Goal: Task Accomplishment & Management: Manage account settings

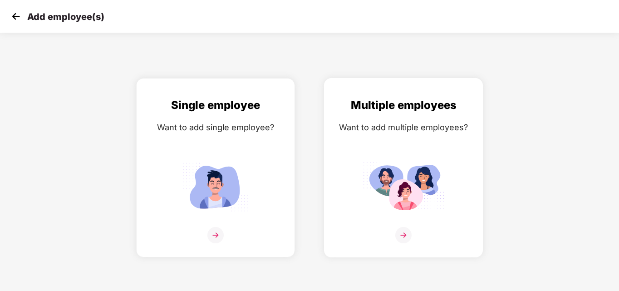
click at [404, 236] on img at bounding box center [403, 235] width 16 height 16
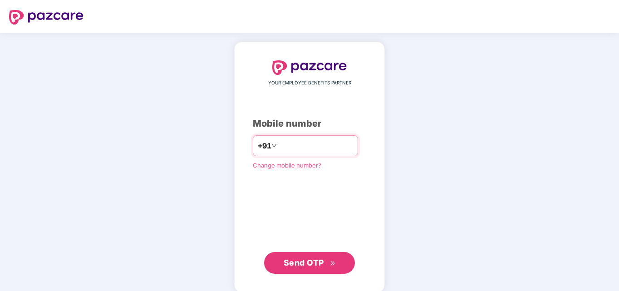
type input "**********"
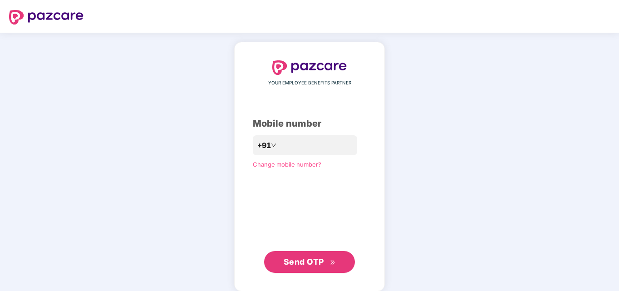
click at [304, 262] on span "Send OTP" at bounding box center [303, 262] width 40 height 10
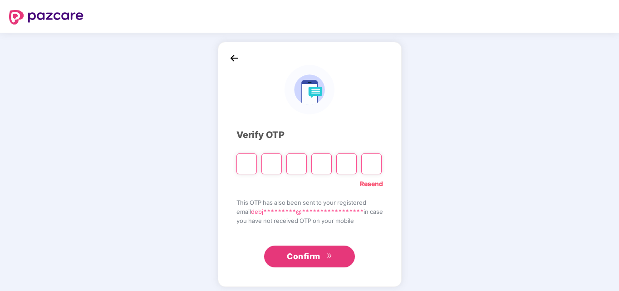
type input "*"
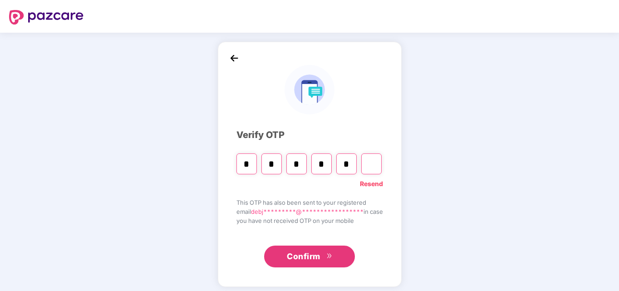
type input "*"
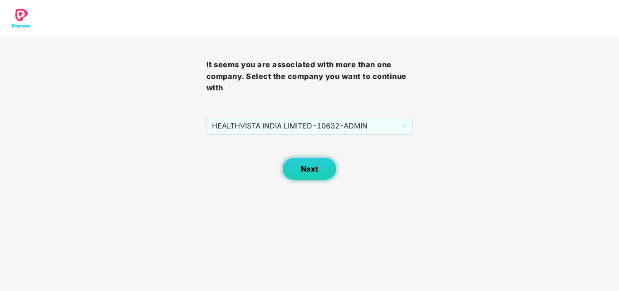
click at [312, 175] on button "Next" at bounding box center [309, 168] width 54 height 23
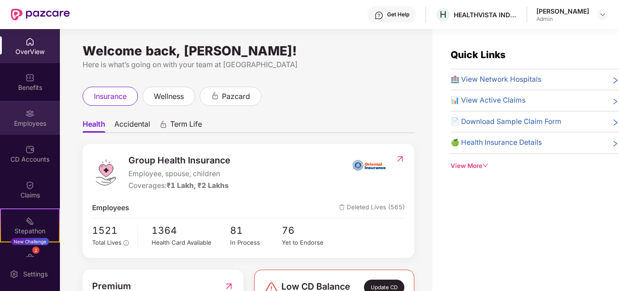
click at [22, 121] on div "Employees" at bounding box center [30, 123] width 60 height 9
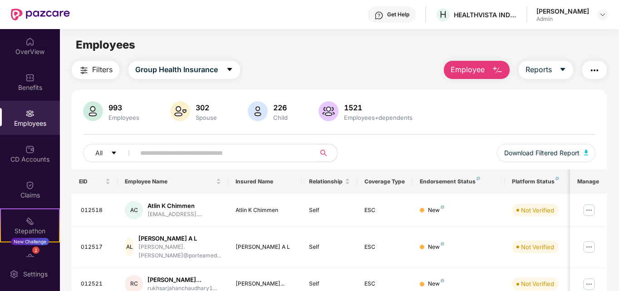
click at [158, 151] on input "text" at bounding box center [221, 153] width 163 height 14
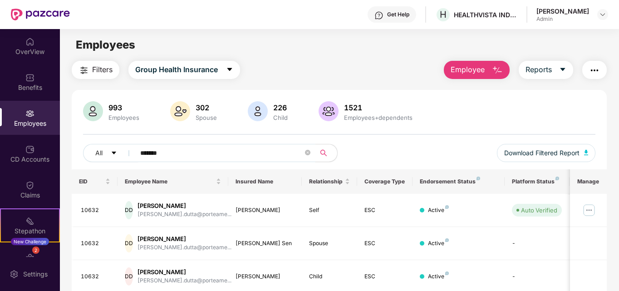
drag, startPoint x: 179, startPoint y: 155, endPoint x: 99, endPoint y: 141, distance: 81.1
click at [99, 141] on div "993 Employees 302 Spouse 226 Child 1521 Employees+dependents All ******* Downlo…" at bounding box center [339, 135] width 535 height 68
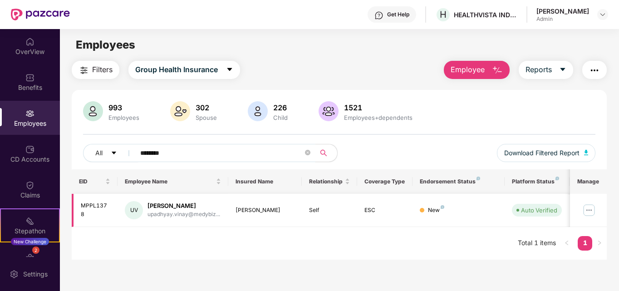
type input "********"
click at [589, 211] on img at bounding box center [588, 210] width 15 height 15
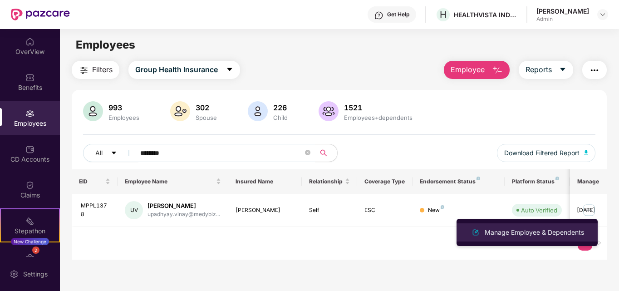
click at [531, 232] on div "Manage Employee & Dependents" at bounding box center [534, 232] width 103 height 10
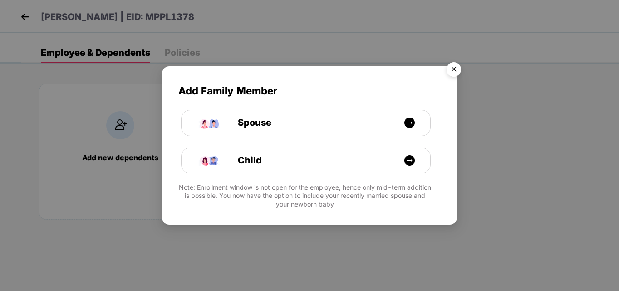
click at [453, 73] on img "Close" at bounding box center [453, 70] width 25 height 25
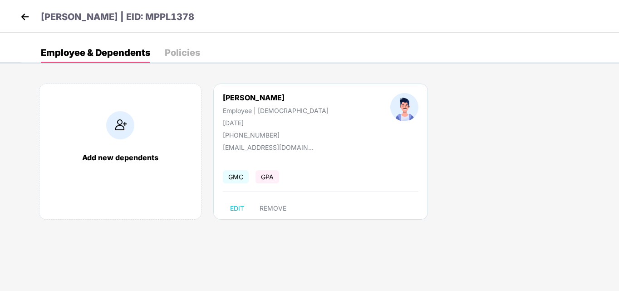
click at [25, 21] on img at bounding box center [25, 17] width 14 height 14
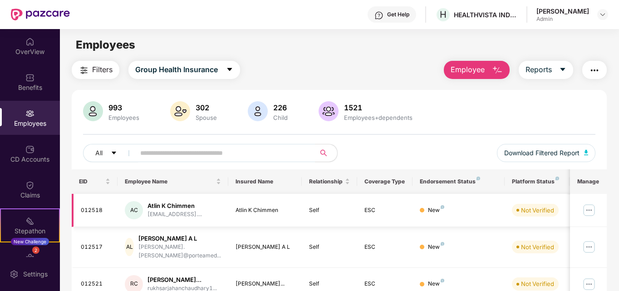
click at [591, 212] on img at bounding box center [588, 210] width 15 height 15
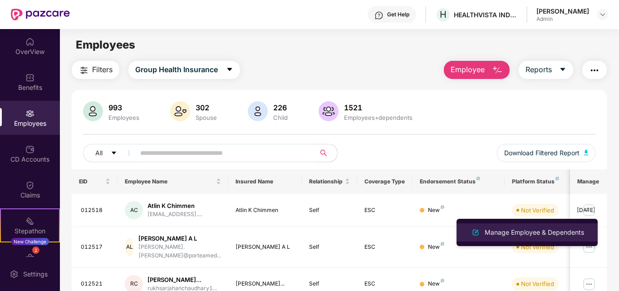
click at [526, 232] on div "Manage Employee & Dependents" at bounding box center [534, 232] width 103 height 10
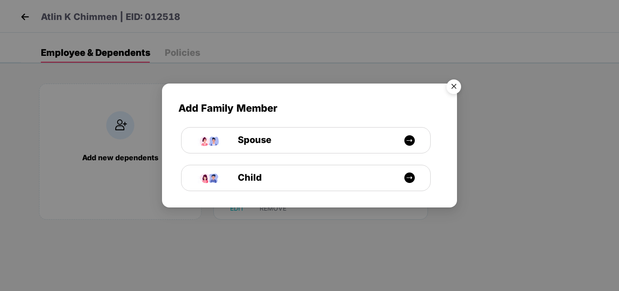
click at [457, 87] on img "Close" at bounding box center [453, 87] width 25 height 25
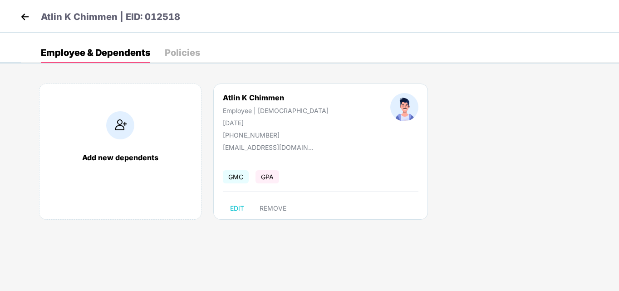
click at [24, 21] on img at bounding box center [25, 17] width 14 height 14
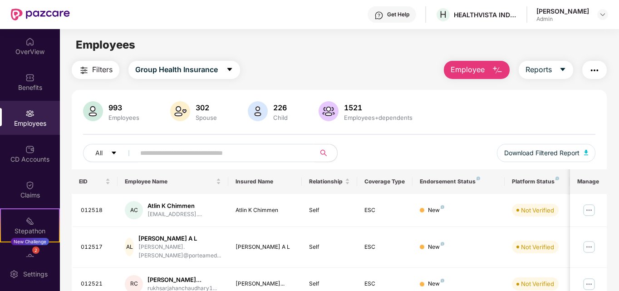
click at [29, 117] on img at bounding box center [29, 113] width 9 height 9
click at [163, 150] on input "text" at bounding box center [221, 153] width 163 height 14
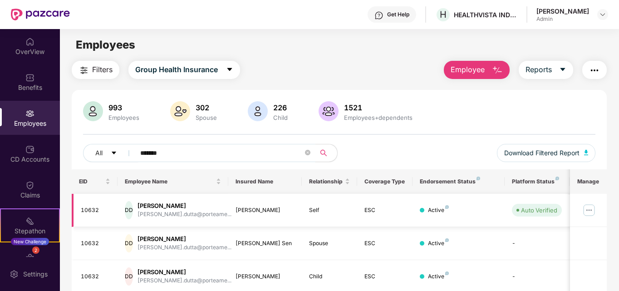
type input "*******"
click at [593, 210] on img at bounding box center [588, 210] width 15 height 15
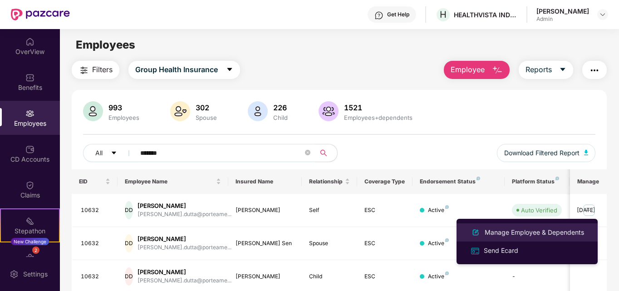
click at [507, 239] on li "Manage Employee & Dependents" at bounding box center [526, 232] width 141 height 18
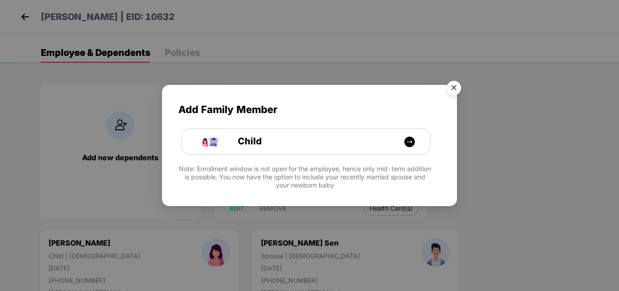
click at [454, 88] on img "Close" at bounding box center [453, 89] width 25 height 25
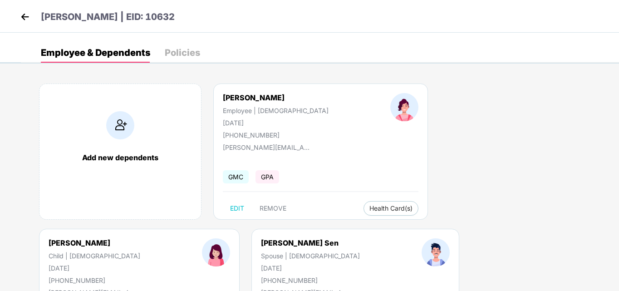
click at [26, 18] on img at bounding box center [25, 17] width 14 height 14
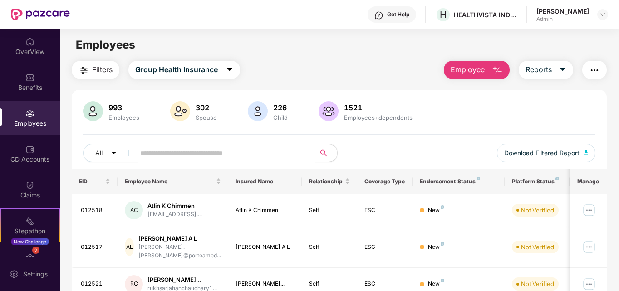
click at [208, 154] on input "text" at bounding box center [221, 153] width 163 height 14
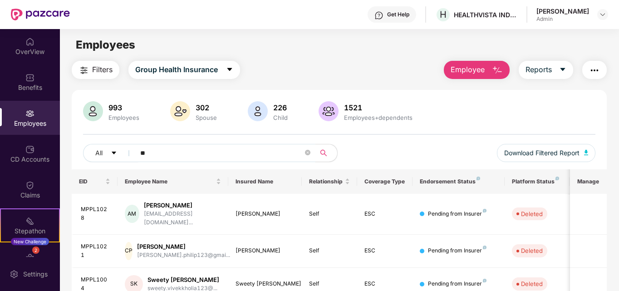
type input "*"
type input "****"
